Goal: Check status

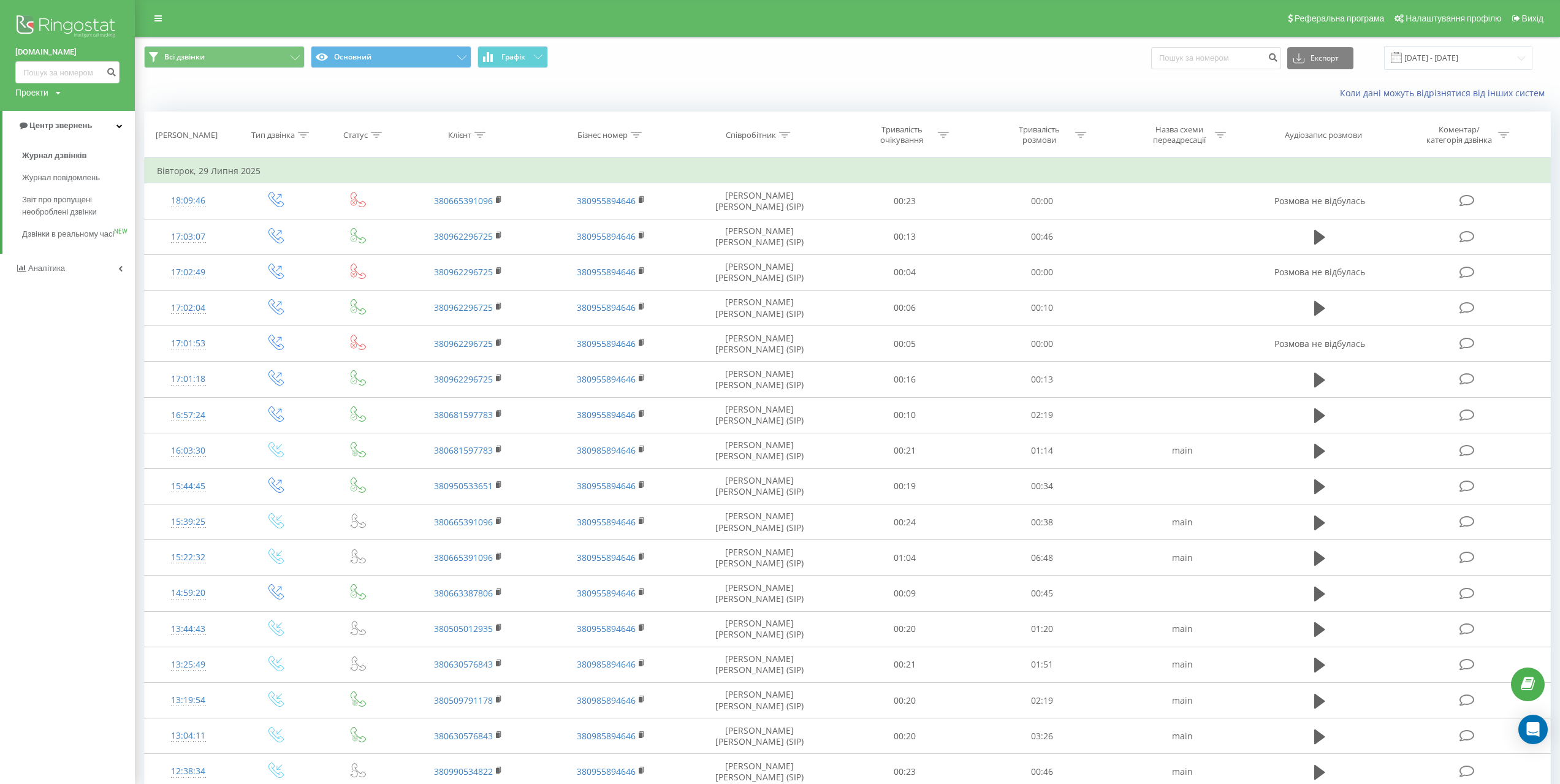
click at [54, 156] on span "Журнал дзвінків" at bounding box center [55, 155] width 65 height 12
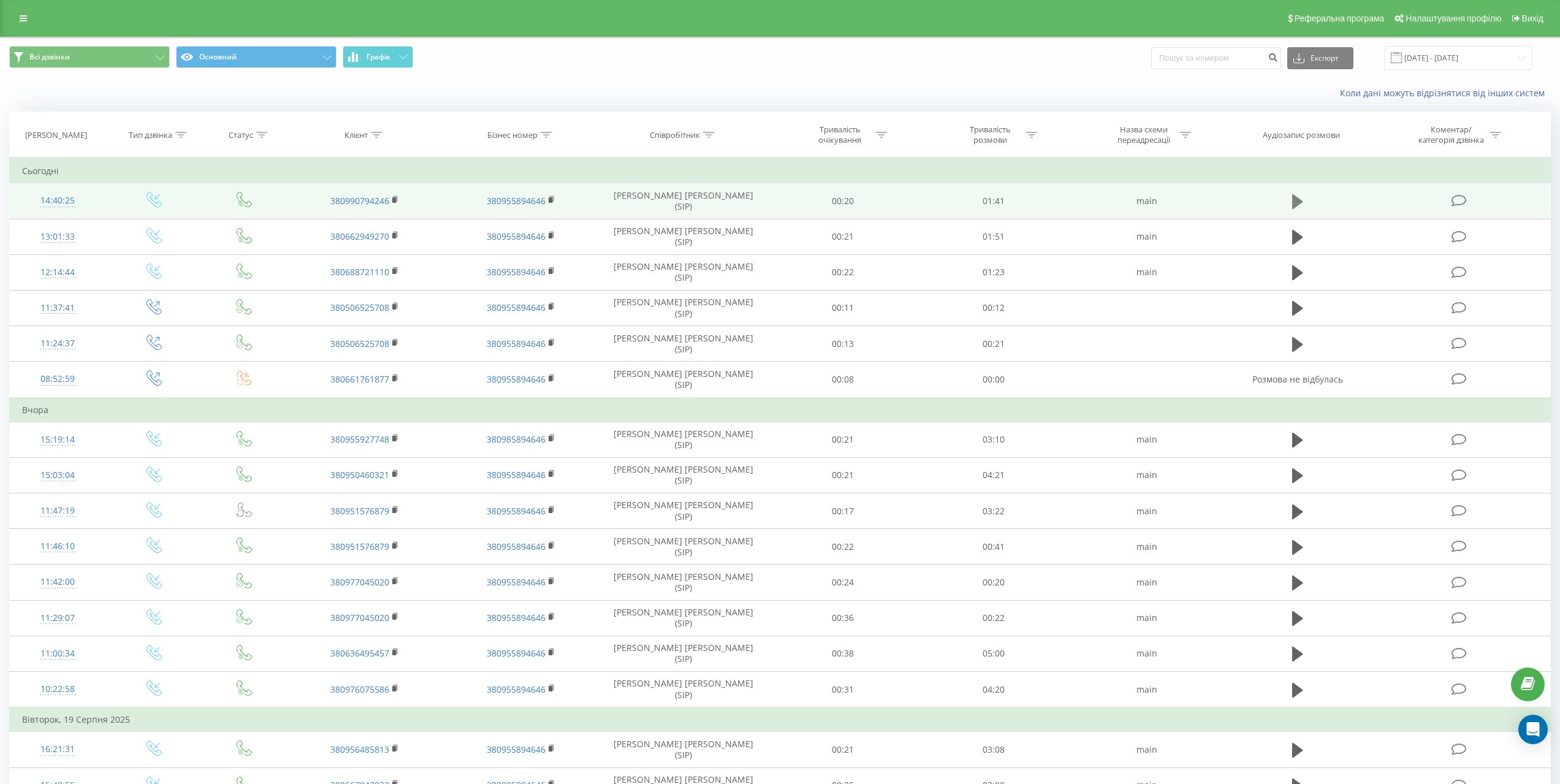
click at [1299, 199] on icon at bounding box center [1297, 201] width 11 height 15
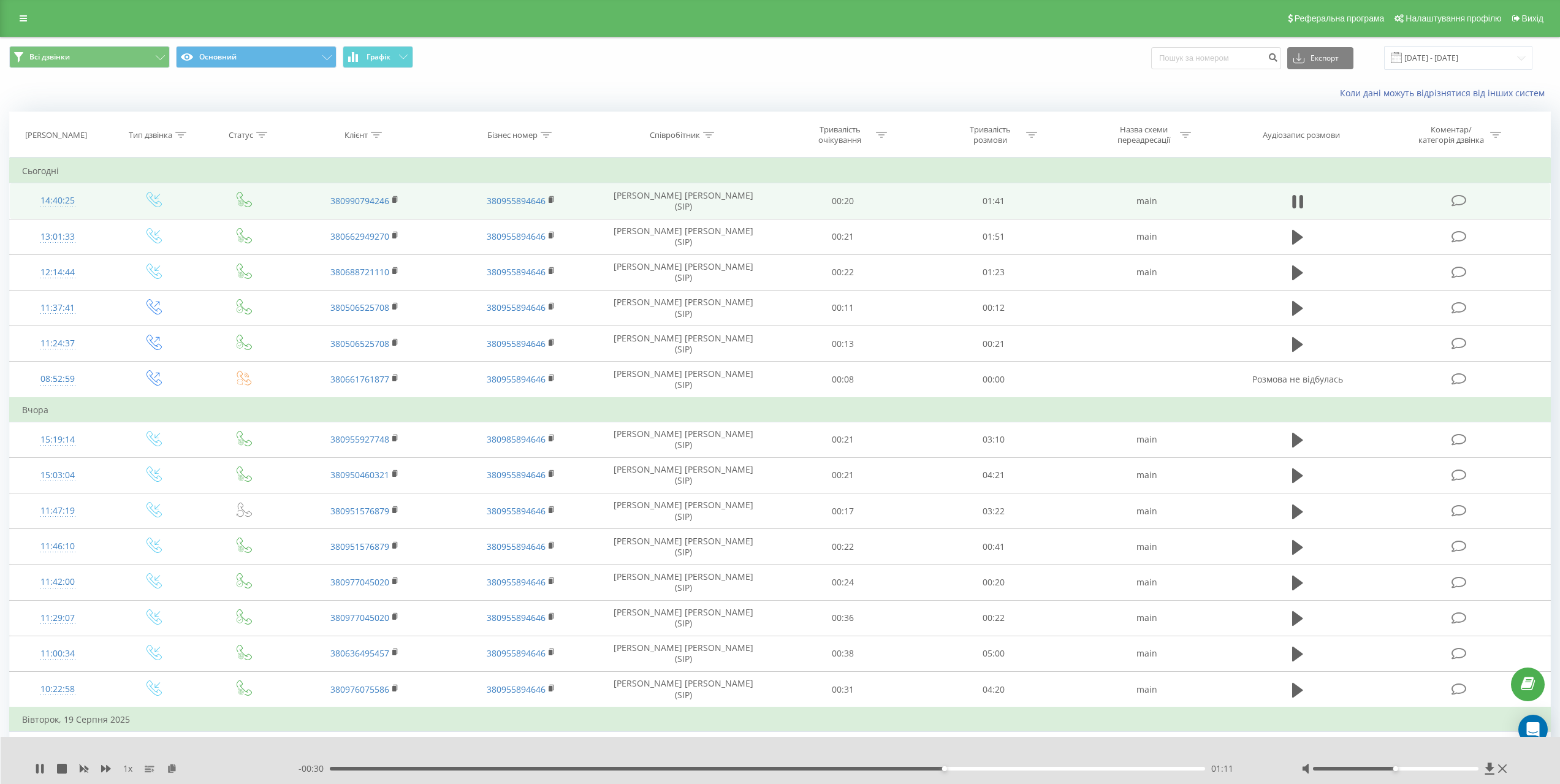
click at [34, 772] on div "1 x - 00:30 01:11 01:11" at bounding box center [780, 760] width 1560 height 47
click at [37, 765] on icon at bounding box center [38, 768] width 3 height 10
